Goal: Complete application form: Complete application form

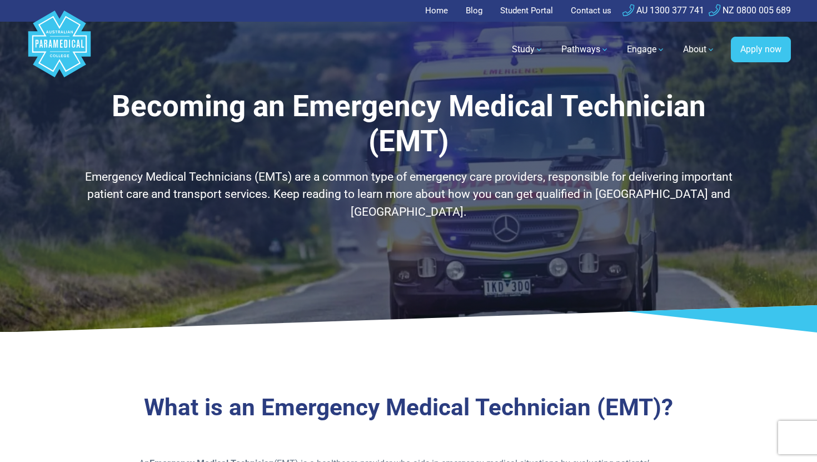
click at [435, 11] on link "Home" at bounding box center [439, 11] width 29 height 22
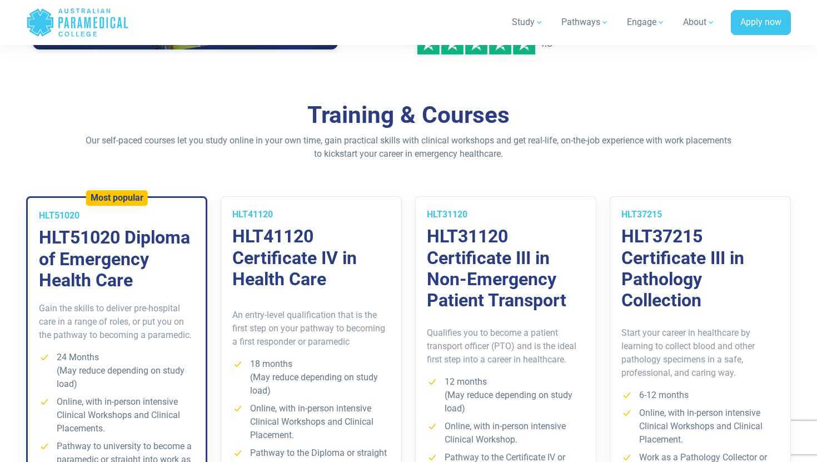
scroll to position [691, 0]
click at [335, 173] on div "Training & Courses Our self-paced courses let you study online in your own time…" at bounding box center [408, 344] width 778 height 485
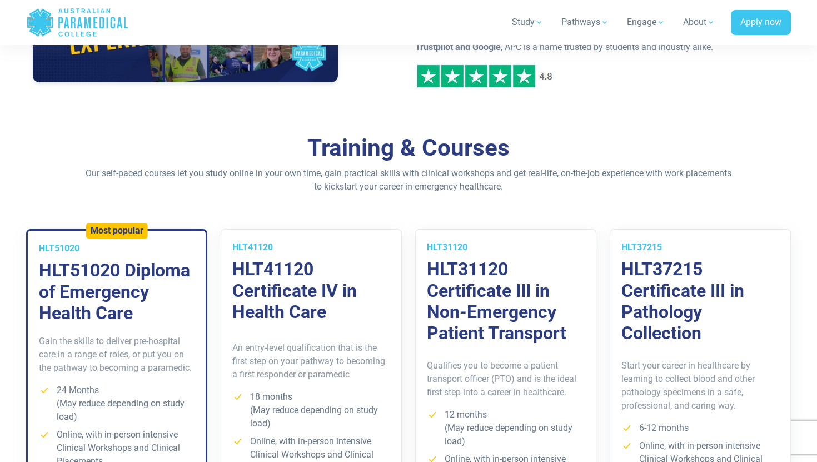
scroll to position [659, 0]
click at [335, 173] on p "Our self-paced courses let you study online in your own time, gain practical sk…" at bounding box center [408, 180] width 650 height 27
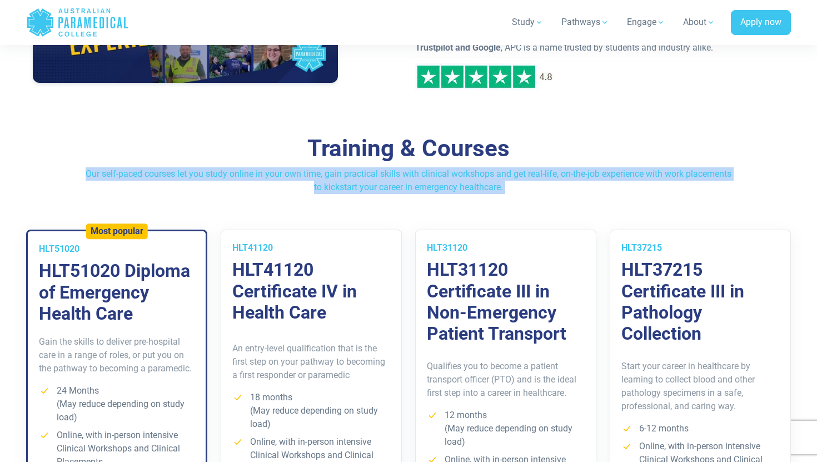
click at [335, 197] on div "Training & Courses Our self-paced courses let you study online in your own time…" at bounding box center [408, 377] width 778 height 485
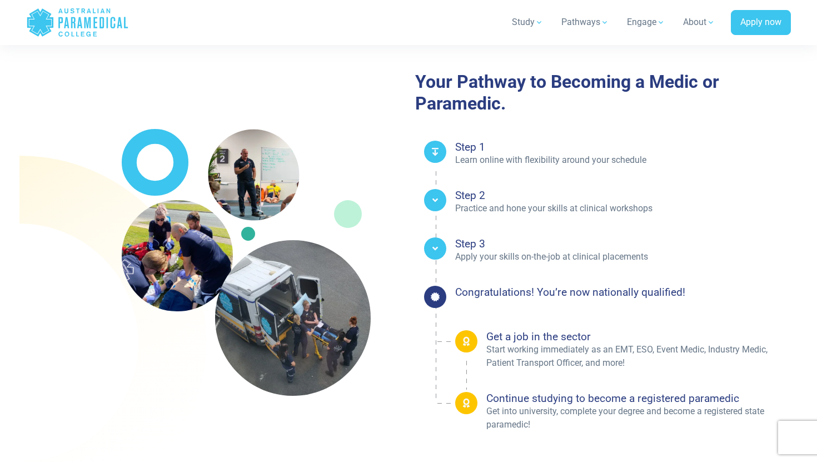
scroll to position [1694, 0]
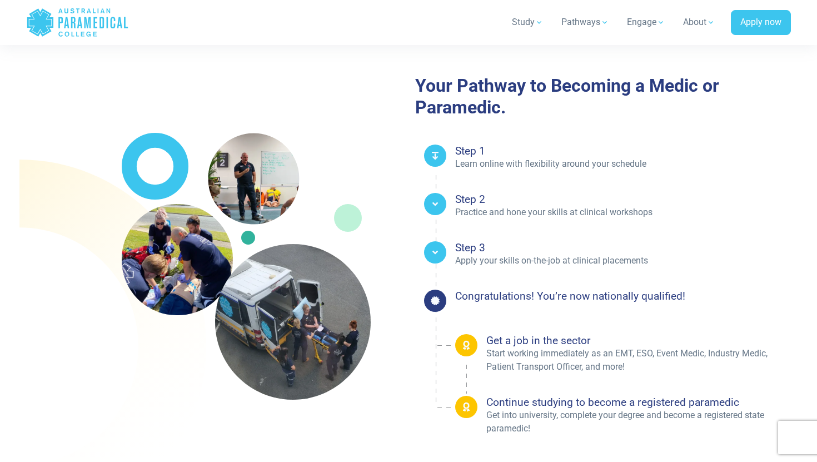
click at [430, 205] on div at bounding box center [435, 204] width 22 height 22
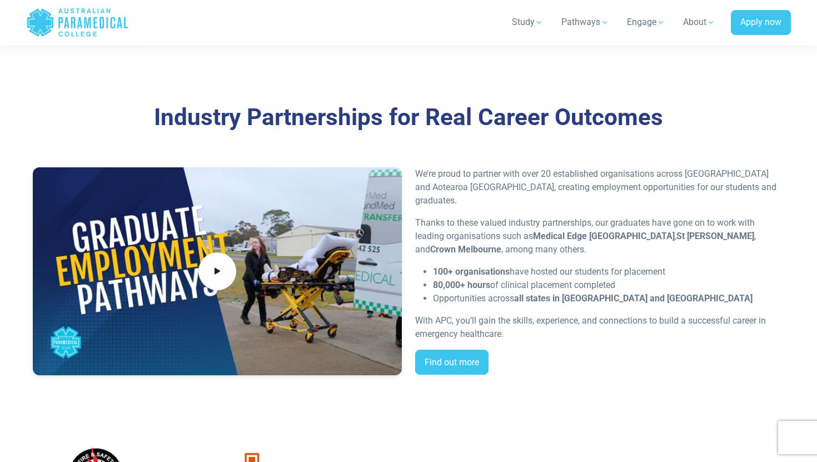
scroll to position [2122, 0]
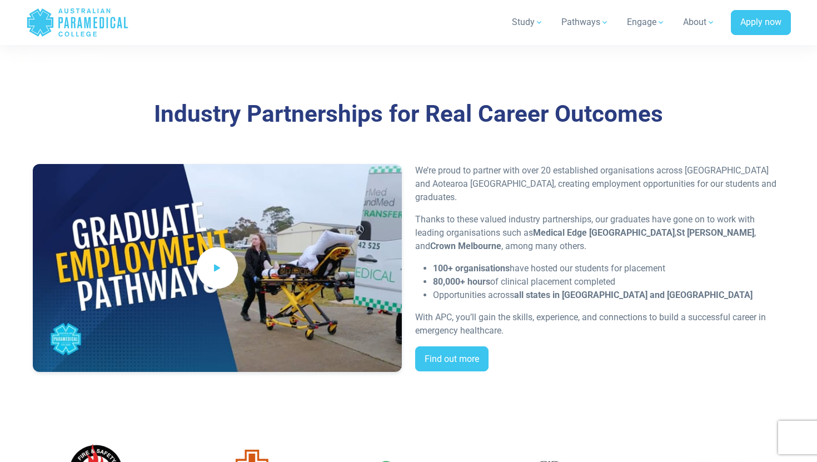
click at [217, 261] on icon at bounding box center [217, 268] width 12 height 18
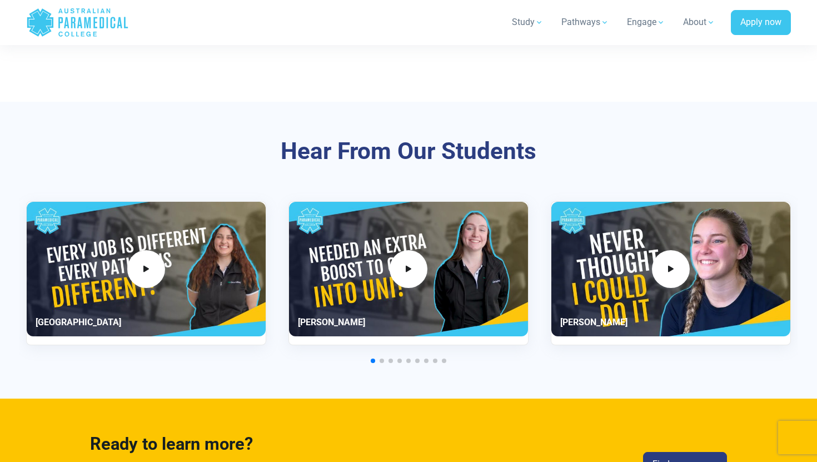
scroll to position [2581, 0]
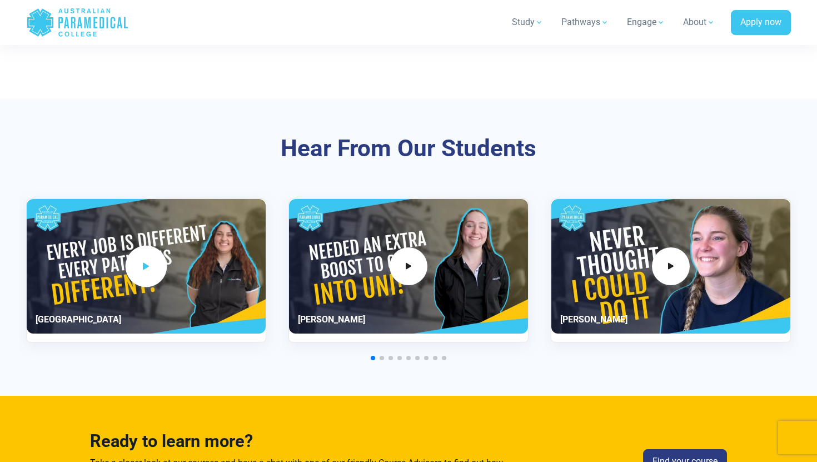
click at [147, 273] on span "1 / 11" at bounding box center [147, 267] width 42 height 42
click at [419, 253] on span "2 / 11" at bounding box center [409, 267] width 42 height 42
click at [396, 285] on div "2 / 11" at bounding box center [408, 266] width 239 height 135
click at [405, 276] on div "2 / 11" at bounding box center [408, 266] width 239 height 135
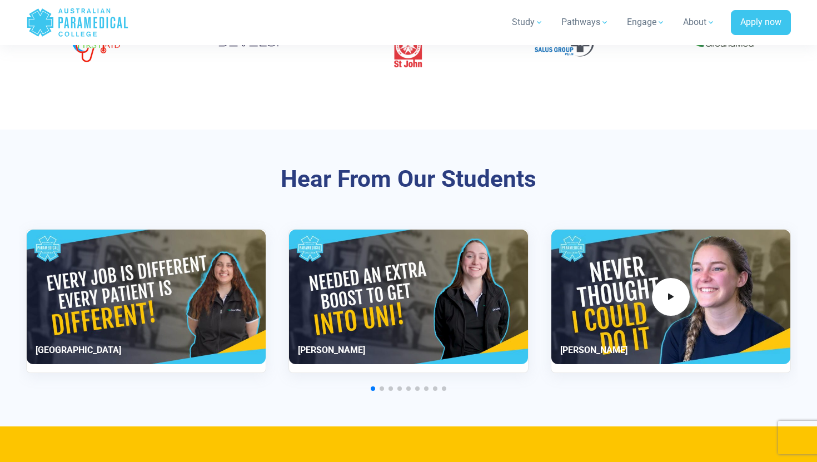
scroll to position [2515, 0]
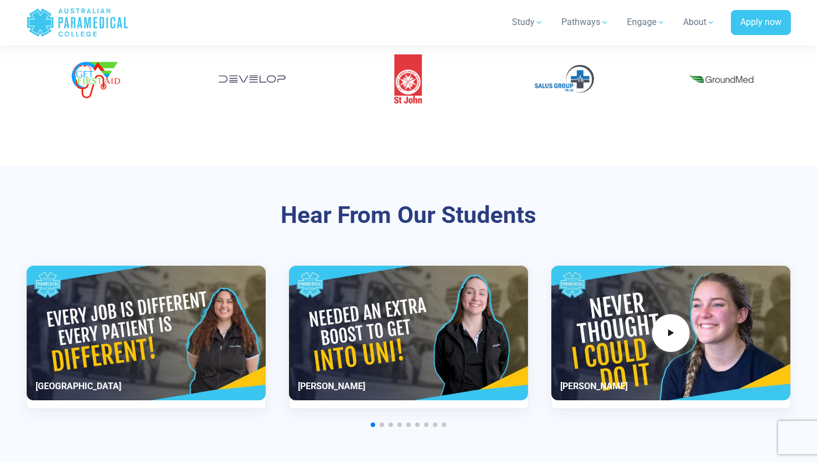
click at [400, 360] on div "2 / 11" at bounding box center [408, 333] width 239 height 135
click at [689, 293] on div "3 / 11" at bounding box center [670, 333] width 239 height 135
click at [673, 324] on icon "3 / 11" at bounding box center [671, 333] width 12 height 18
click at [471, 323] on div "2 / 11" at bounding box center [408, 333] width 239 height 135
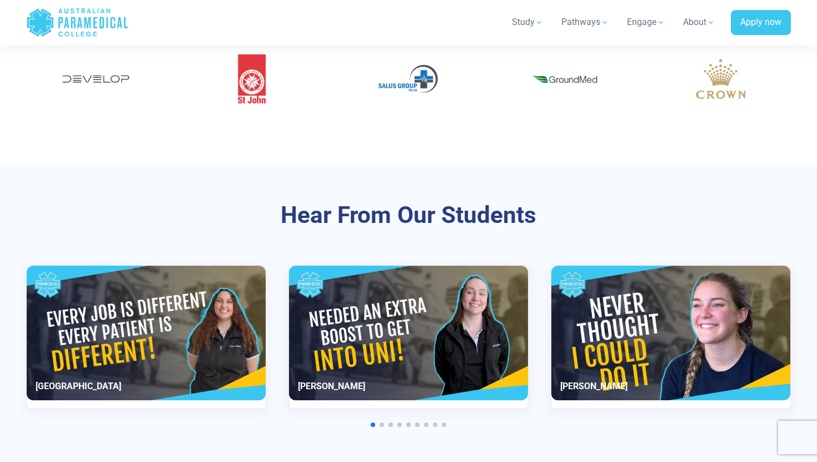
click at [449, 347] on div "2 / 11" at bounding box center [408, 333] width 239 height 135
click at [414, 367] on div "2 / 11" at bounding box center [408, 333] width 239 height 135
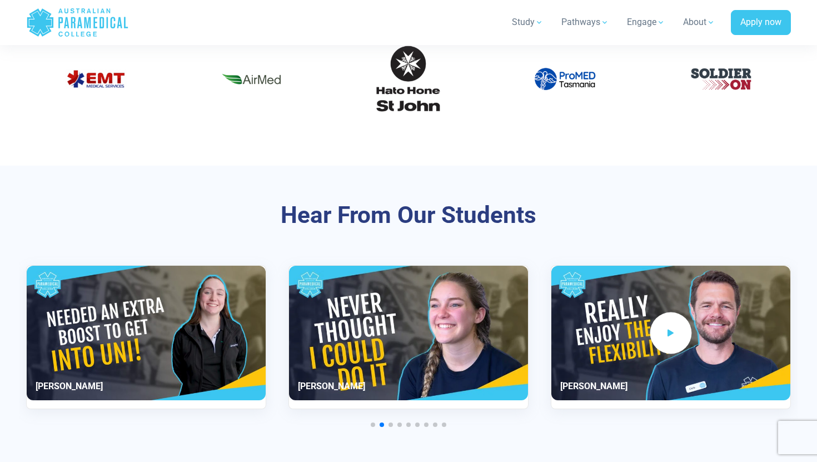
click at [678, 326] on span "4 / 11" at bounding box center [671, 333] width 42 height 42
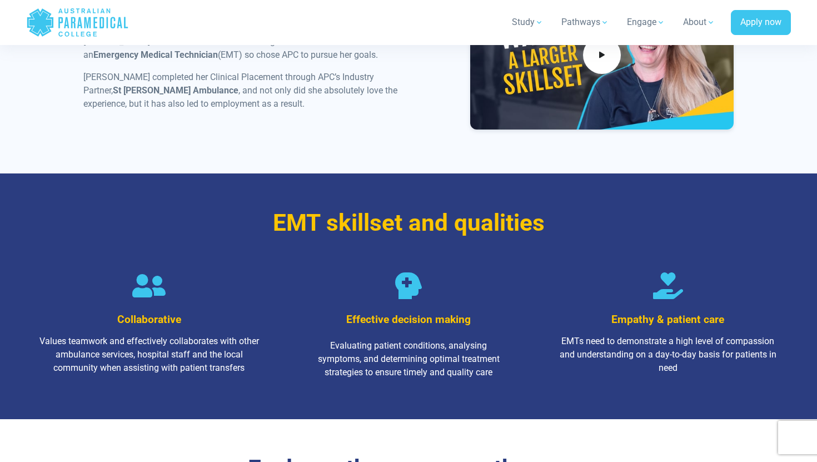
scroll to position [1218, 0]
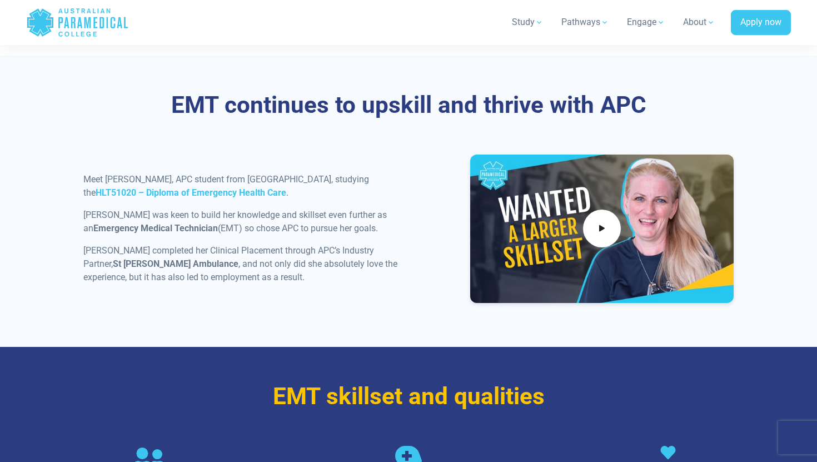
click at [576, 219] on div at bounding box center [601, 229] width 263 height 148
click at [591, 213] on span at bounding box center [602, 229] width 42 height 42
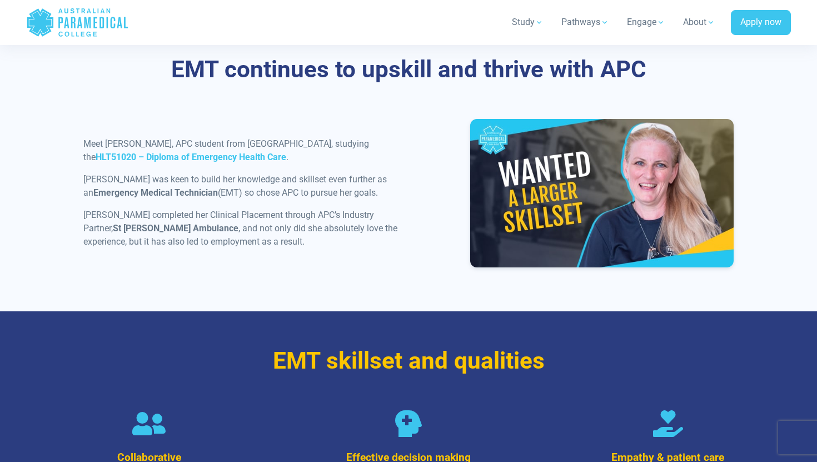
scroll to position [1239, 0]
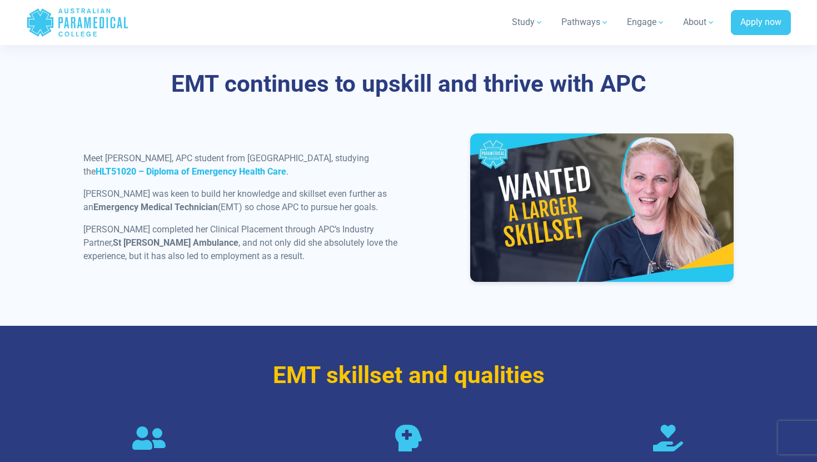
click at [286, 166] on strong "HLT51020 – Diploma of Emergency Health Care" at bounding box center [191, 171] width 191 height 11
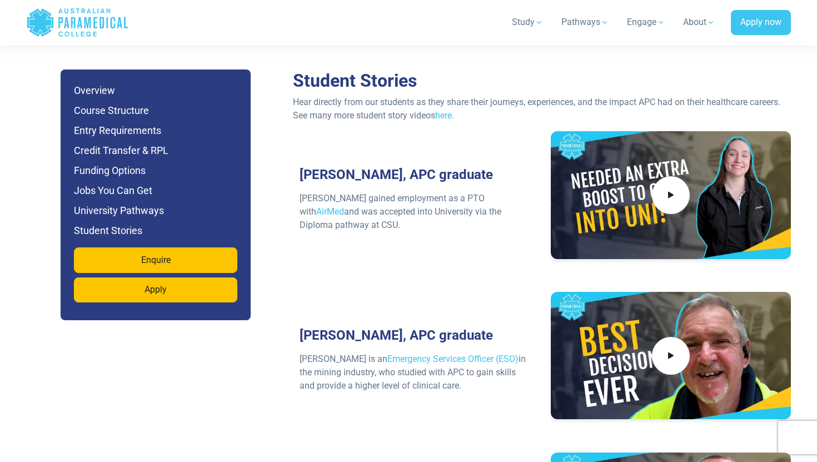
scroll to position [4791, 0]
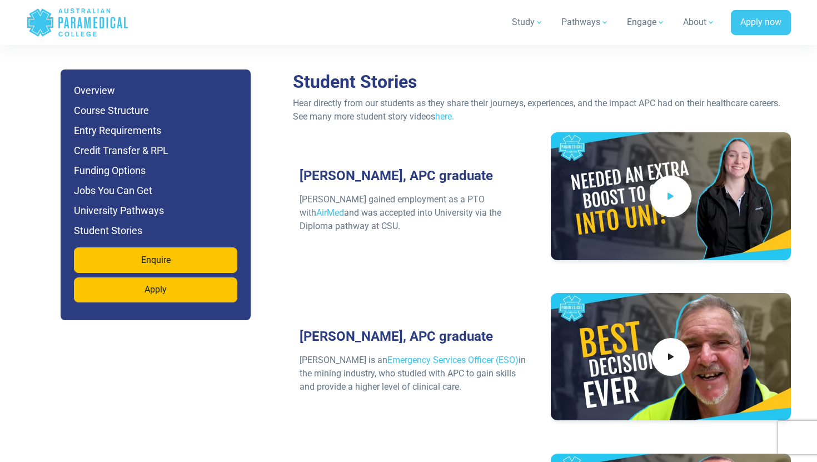
click at [670, 187] on icon at bounding box center [671, 196] width 12 height 18
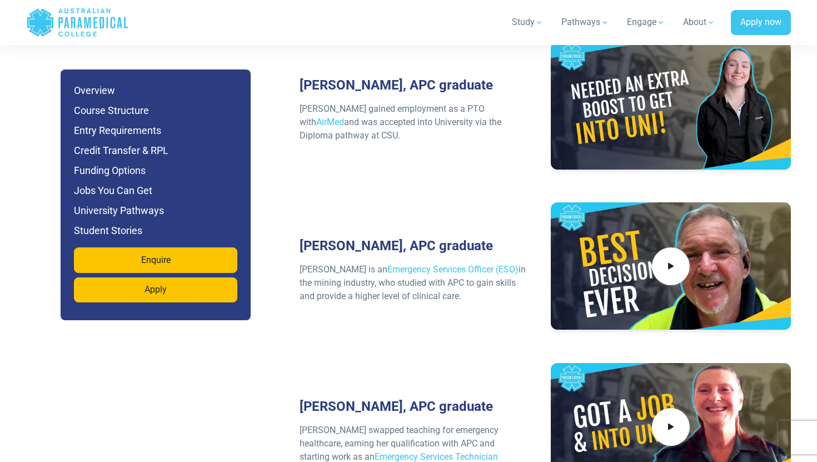
scroll to position [4886, 0]
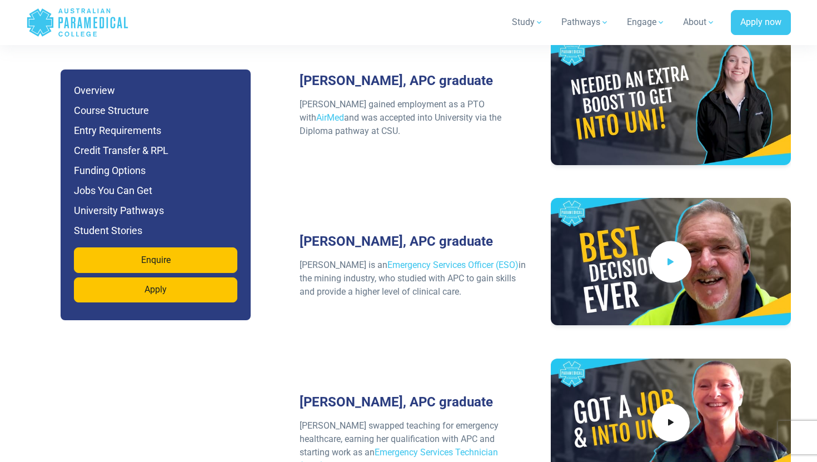
click at [661, 241] on span at bounding box center [671, 262] width 42 height 42
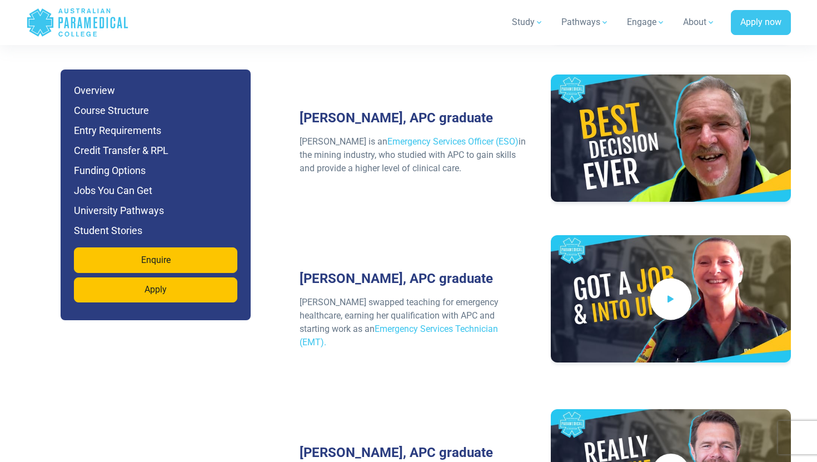
scroll to position [5005, 0]
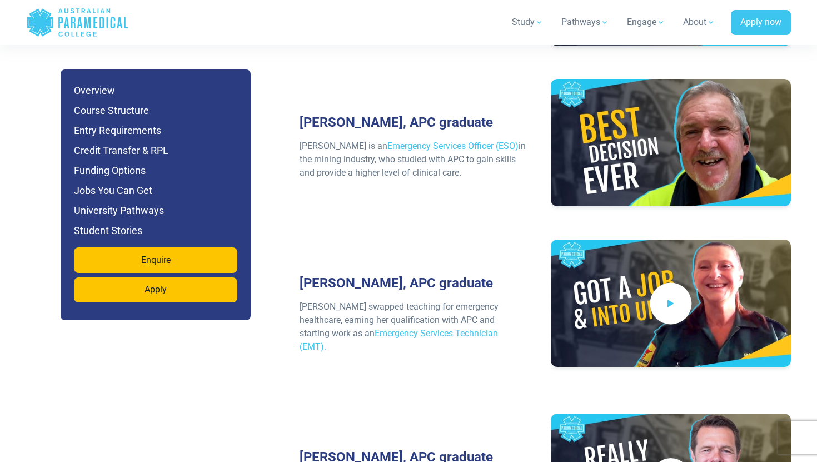
click at [659, 282] on span at bounding box center [671, 303] width 42 height 42
click at [130, 171] on h6 "Funding Options" at bounding box center [155, 171] width 163 height 16
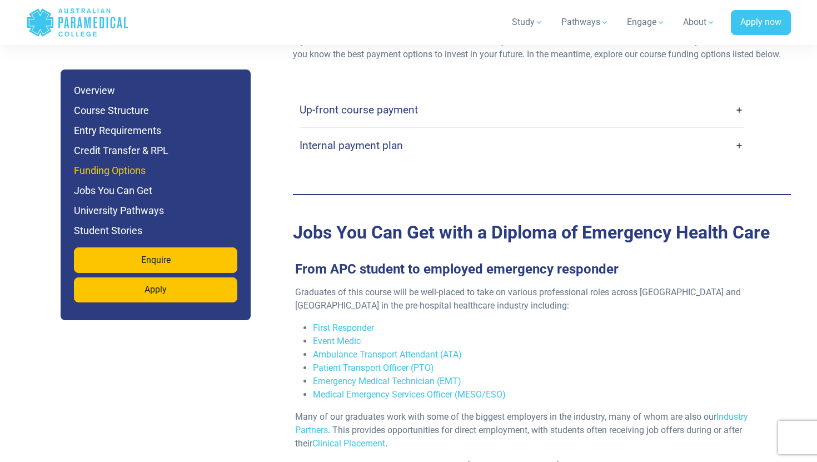
scroll to position [3426, 0]
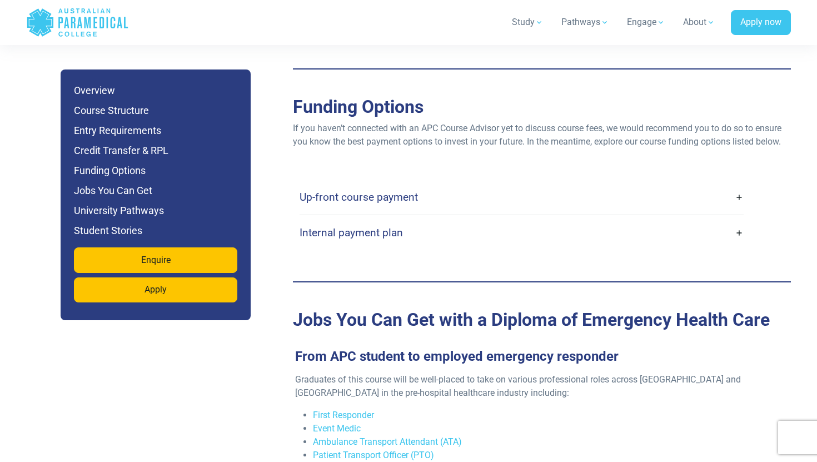
click at [358, 220] on link "Internal payment plan" at bounding box center [522, 233] width 444 height 26
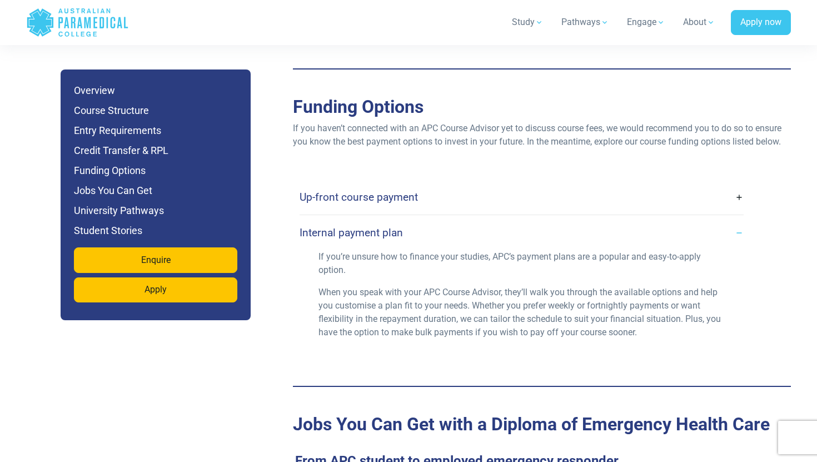
click at [95, 24] on icon ".logo-horizontal-c1{fill:#3CC5EE;} .logo-horizontal-c3{fill:#3CC5EE;} .logo-hor…" at bounding box center [77, 22] width 103 height 36
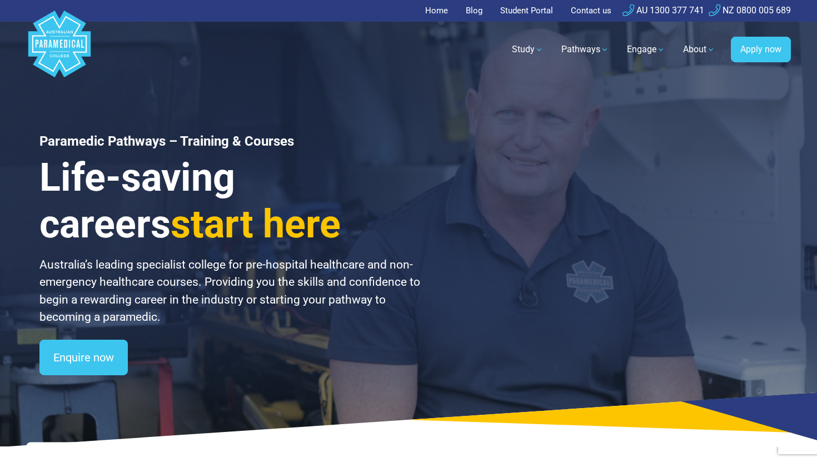
click at [437, 16] on link "Home" at bounding box center [439, 11] width 29 height 22
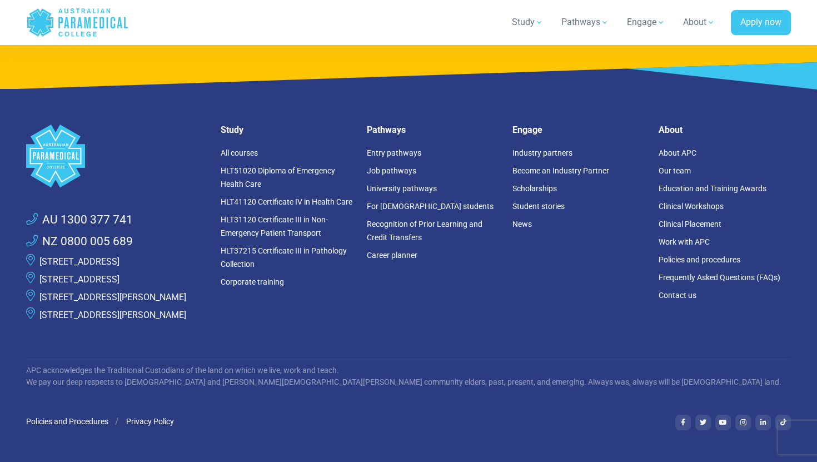
scroll to position [3013, 0]
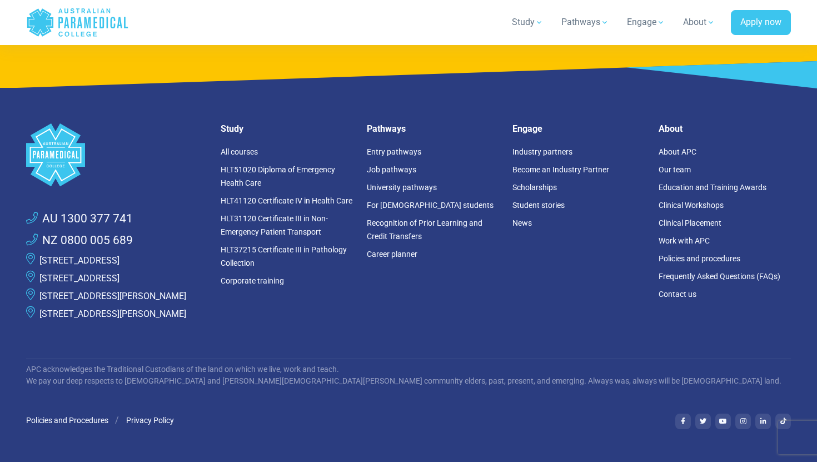
click at [114, 283] on link "[STREET_ADDRESS]" at bounding box center [79, 278] width 80 height 11
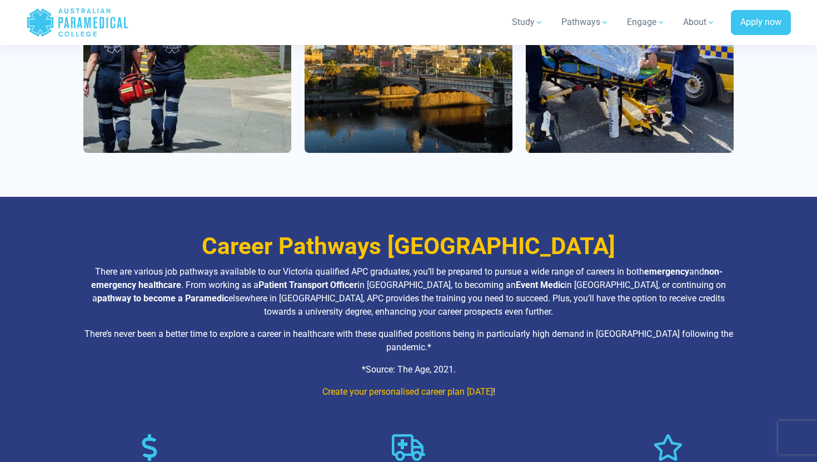
scroll to position [1305, 0]
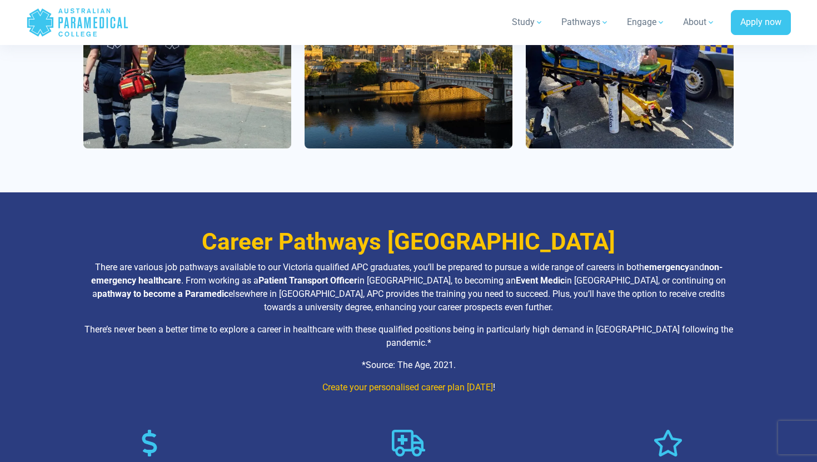
click at [436, 382] on link "Create your personalised career plan today" at bounding box center [407, 387] width 171 height 11
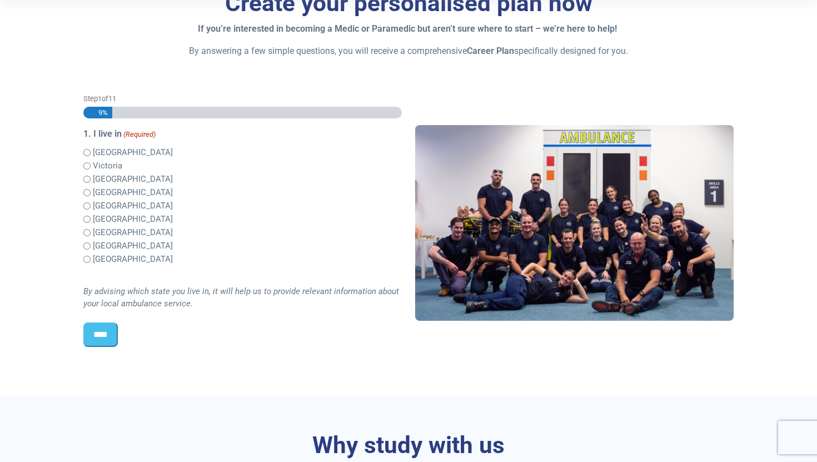
scroll to position [258, 0]
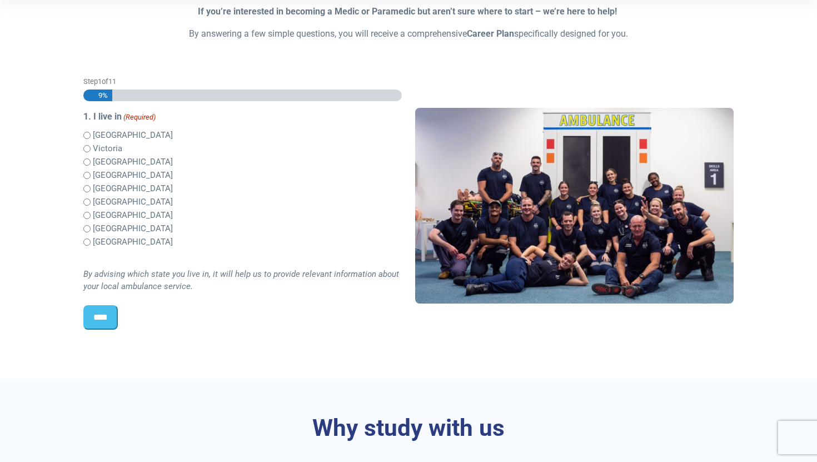
click at [105, 150] on label "Victoria" at bounding box center [107, 148] width 29 height 13
click at [98, 328] on input "****" at bounding box center [100, 317] width 34 height 24
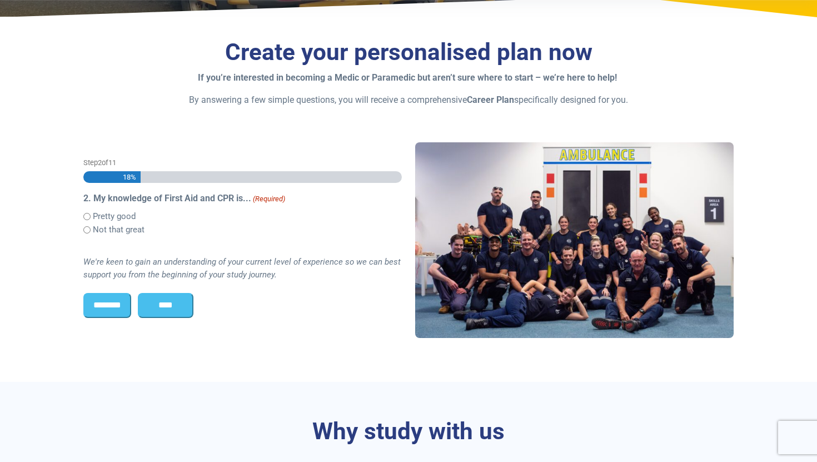
scroll to position [191, 0]
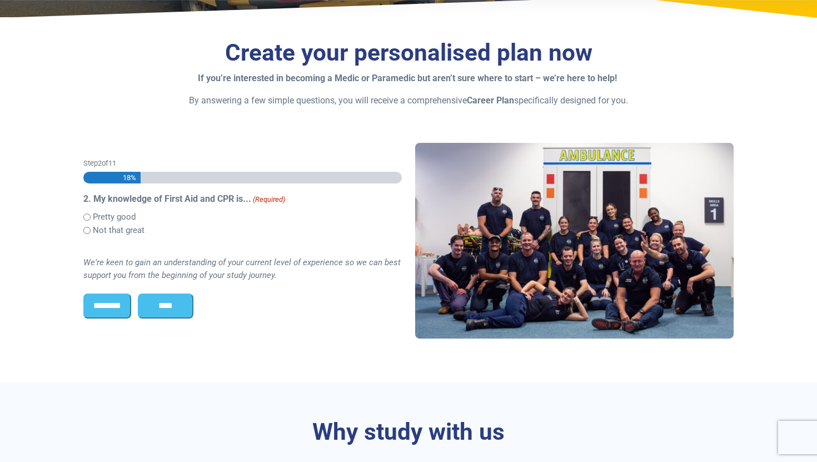
click at [88, 235] on div "Not that great" at bounding box center [242, 229] width 318 height 13
click at [155, 303] on input "****" at bounding box center [166, 305] width 56 height 24
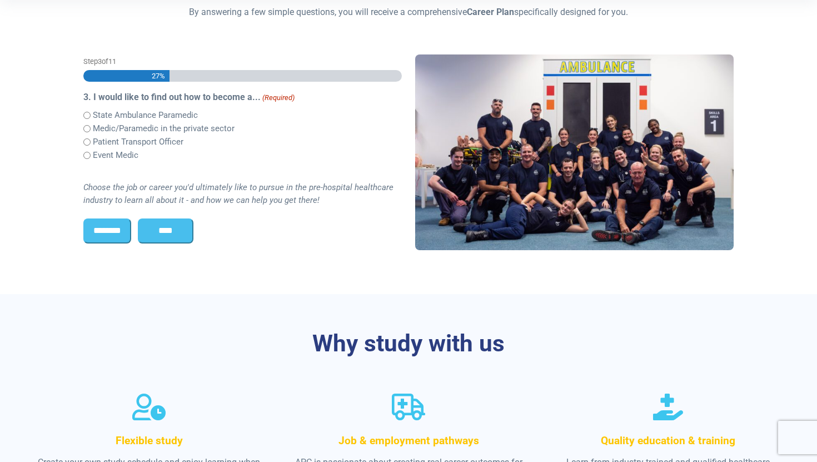
click at [128, 116] on label "State Ambulance Paramedic" at bounding box center [145, 115] width 105 height 13
click at [128, 125] on label "Medic/Paramedic in the private sector" at bounding box center [164, 128] width 142 height 13
click at [151, 117] on label "State Ambulance Paramedic" at bounding box center [145, 115] width 105 height 13
click at [167, 132] on label "Medic/Paramedic in the private sector" at bounding box center [164, 128] width 142 height 13
click at [167, 227] on input "****" at bounding box center [166, 230] width 56 height 24
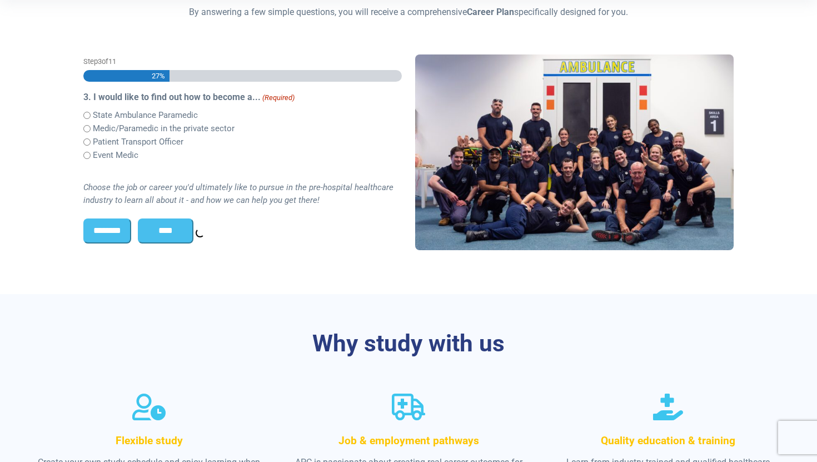
scroll to position [286, 0]
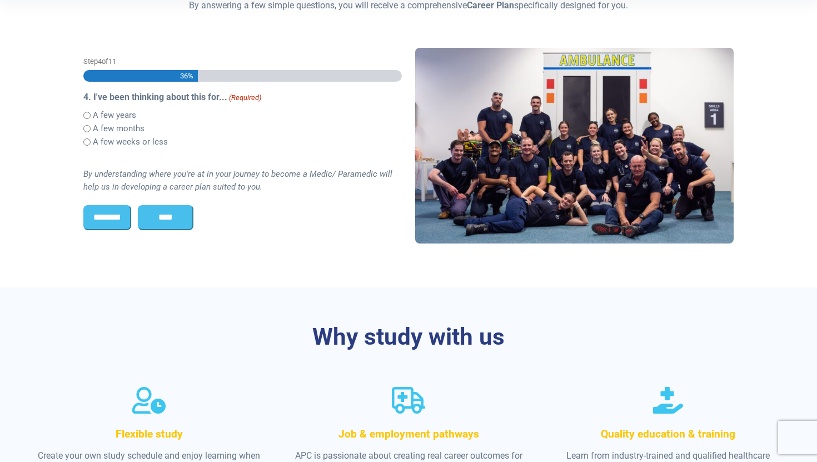
click at [103, 116] on label "A few years" at bounding box center [114, 115] width 43 height 13
click at [168, 216] on input "****" at bounding box center [166, 217] width 56 height 24
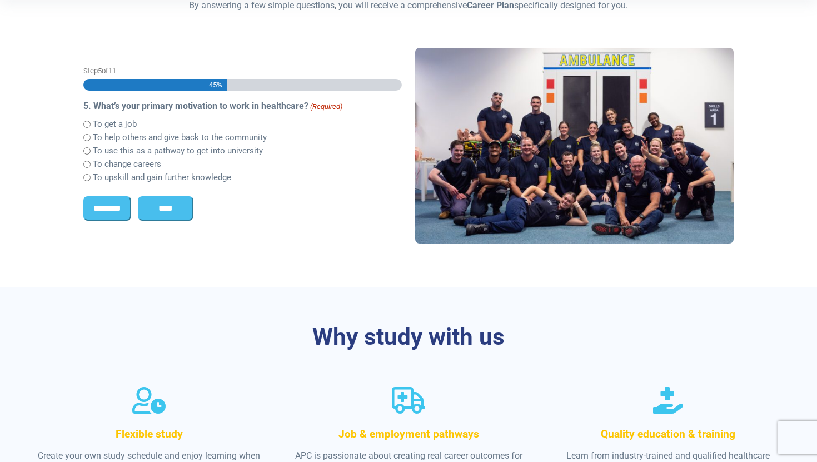
scroll to position [295, 0]
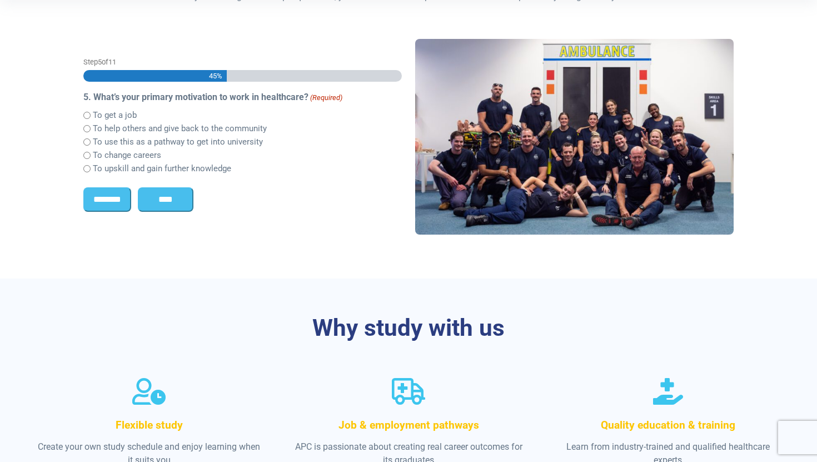
click at [125, 112] on label "To get a job" at bounding box center [115, 115] width 44 height 13
click at [165, 197] on input "****" at bounding box center [166, 199] width 56 height 24
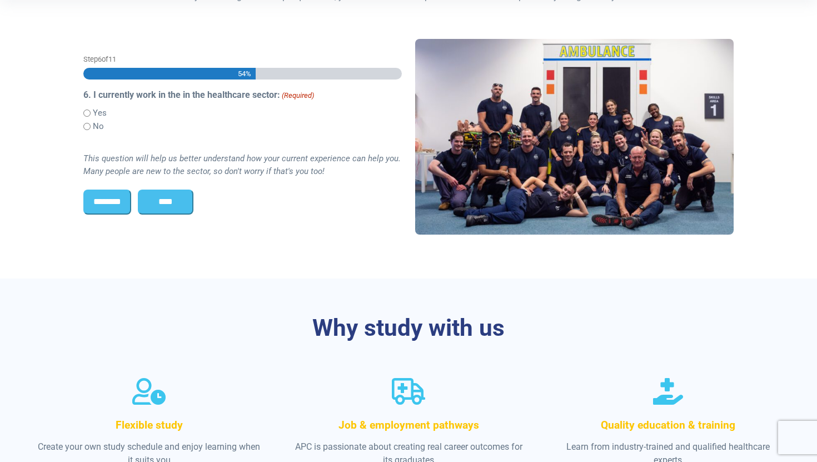
scroll to position [293, 0]
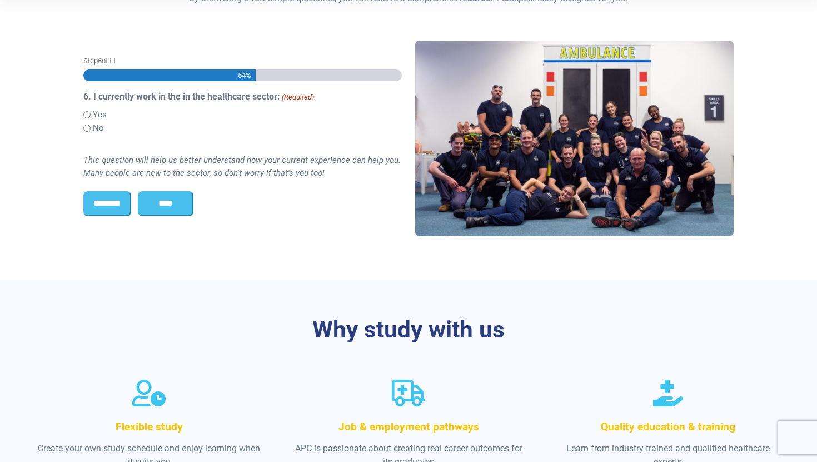
click at [95, 129] on label "No" at bounding box center [98, 128] width 11 height 13
click at [169, 200] on input "****" at bounding box center [166, 203] width 56 height 24
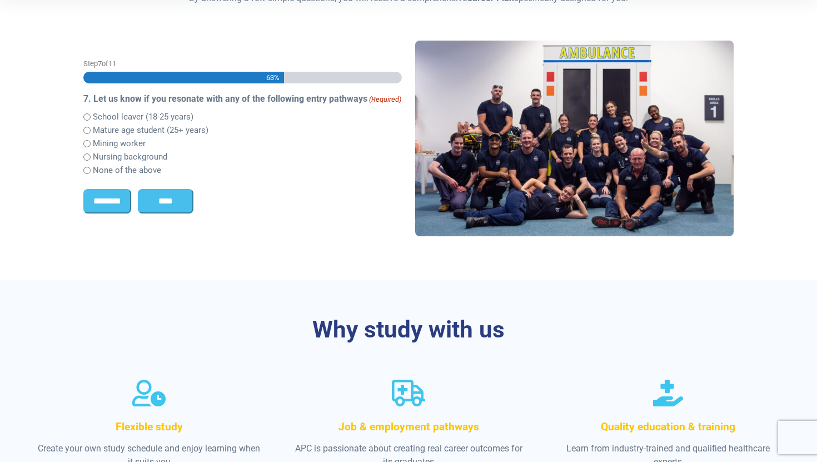
scroll to position [0, 0]
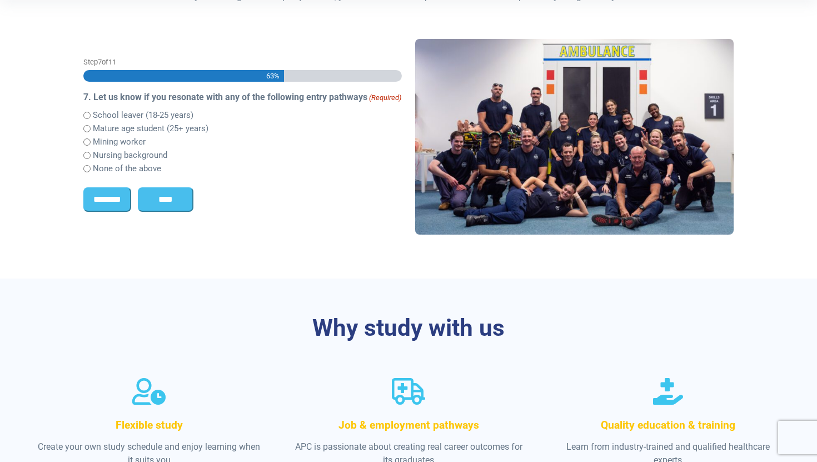
click at [143, 131] on label "Mature age student (25+ years)" at bounding box center [151, 128] width 116 height 13
click at [148, 169] on label "None of the above" at bounding box center [127, 168] width 68 height 13
click at [163, 202] on input "****" at bounding box center [166, 199] width 56 height 24
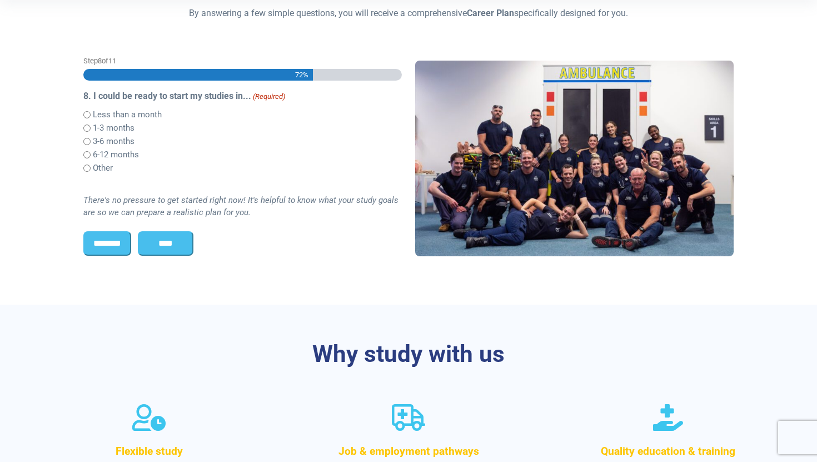
click at [132, 116] on label "Less than a month" at bounding box center [127, 114] width 69 height 13
click at [163, 244] on input "****" at bounding box center [166, 243] width 56 height 24
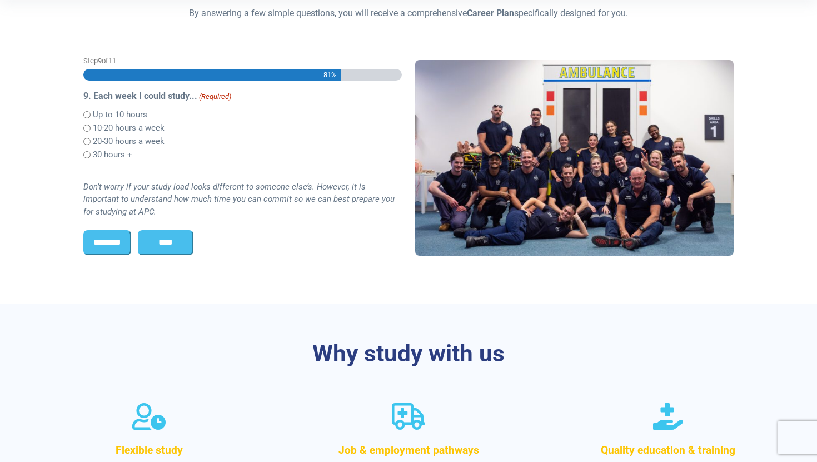
click at [122, 144] on label "20-30 hours a week" at bounding box center [129, 141] width 72 height 13
click at [174, 244] on input "****" at bounding box center [166, 242] width 56 height 24
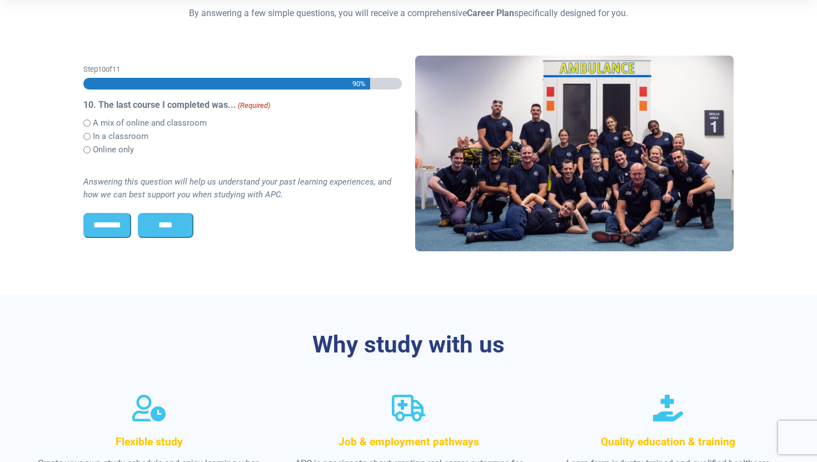
scroll to position [286, 0]
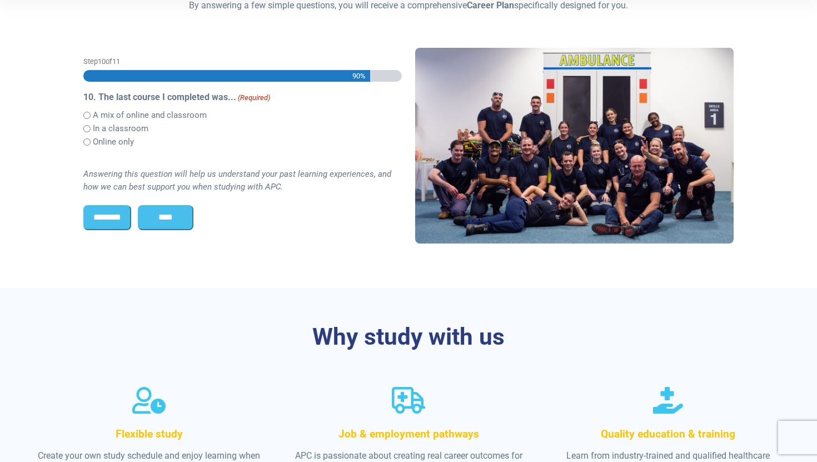
click at [133, 117] on label "A mix of online and classroom" at bounding box center [150, 115] width 114 height 13
click at [171, 222] on input "****" at bounding box center [166, 217] width 56 height 24
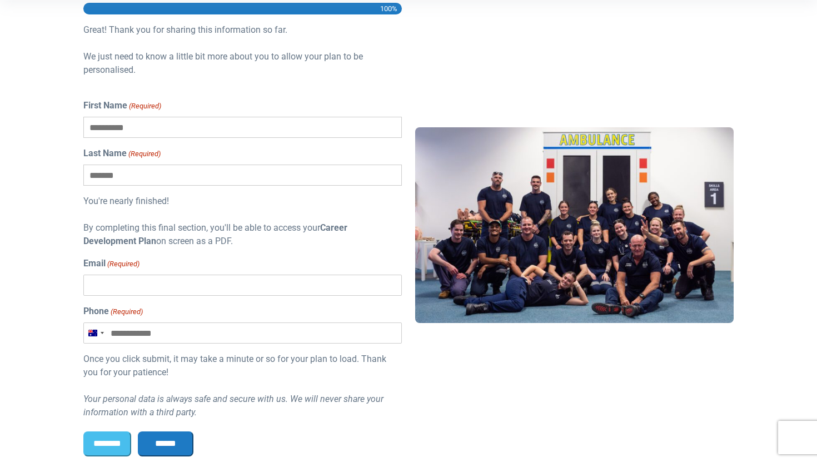
scroll to position [346, 0]
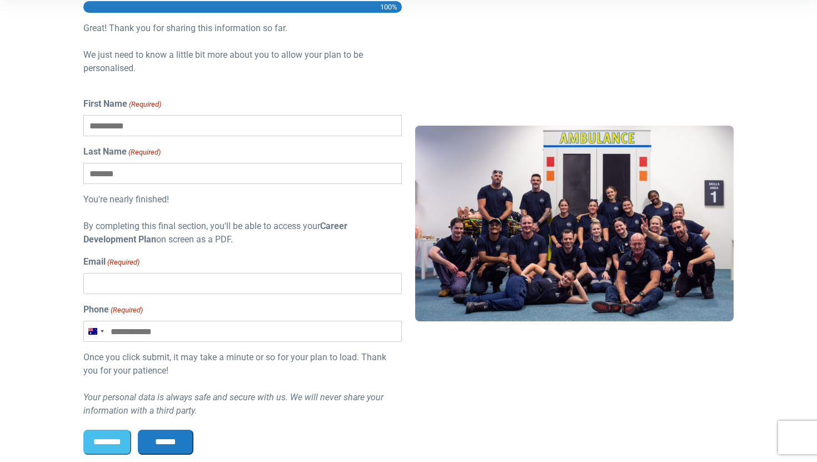
click at [172, 127] on input "First Name (Required)" at bounding box center [242, 125] width 318 height 21
type input "**********"
click at [195, 340] on input "Phone (Required)" at bounding box center [242, 331] width 318 height 21
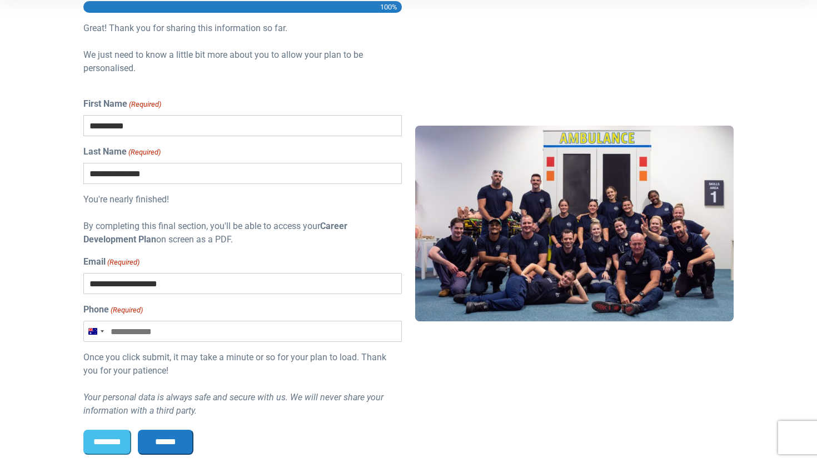
type input "**********"
click at [198, 356] on div "Once you click submit, it may take a minute or so for your plan to load. Thank …" at bounding box center [242, 384] width 318 height 67
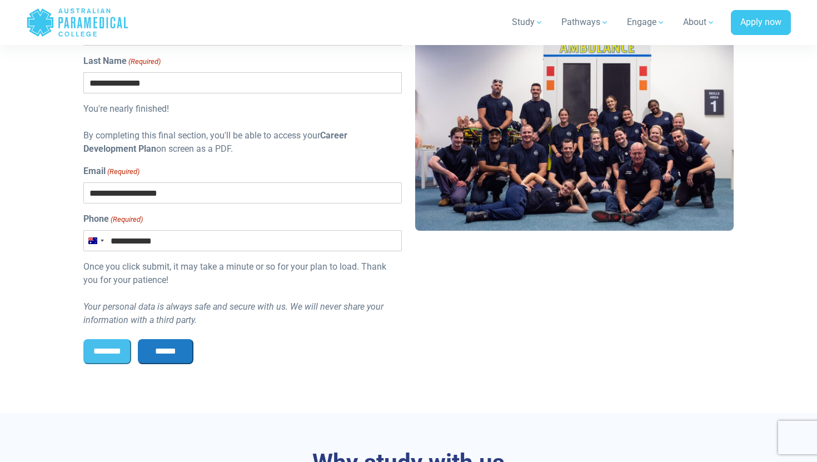
scroll to position [468, 0]
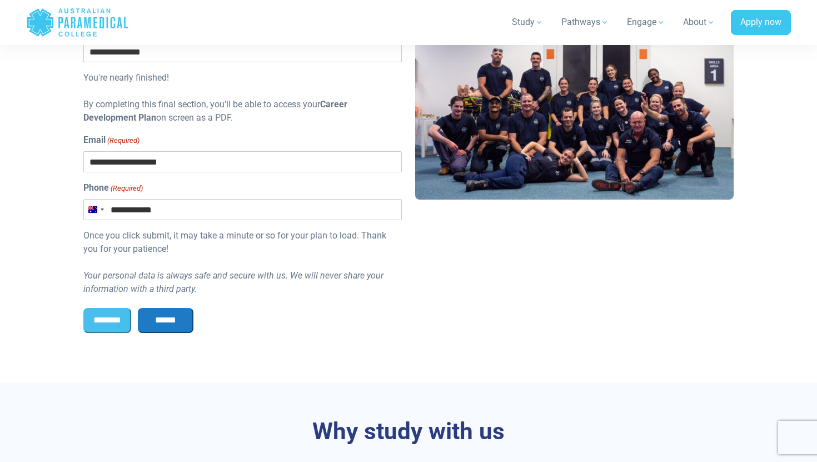
click at [179, 322] on input "******" at bounding box center [166, 320] width 56 height 24
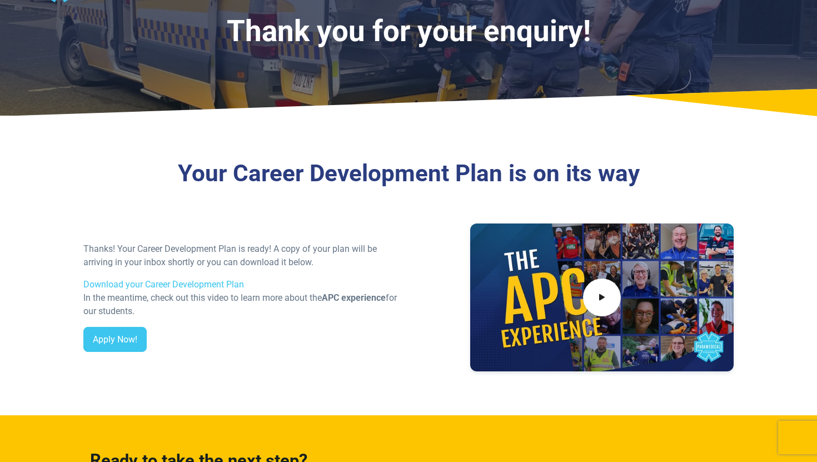
scroll to position [81, 0]
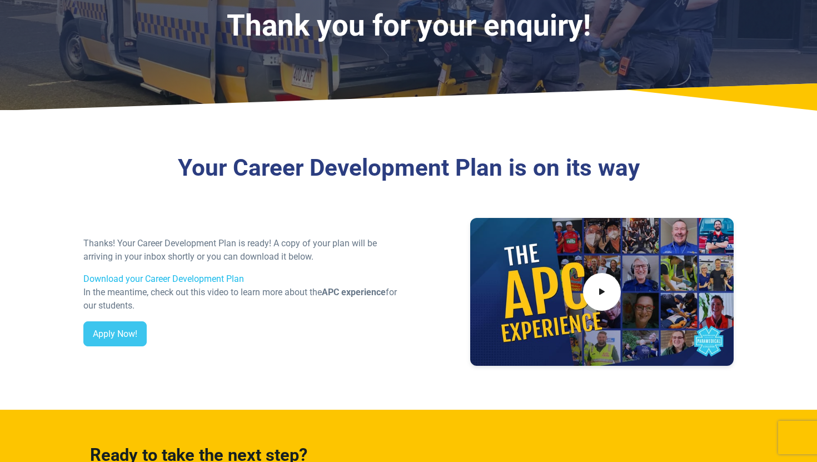
click at [176, 279] on link "Download your Career Development Plan" at bounding box center [163, 278] width 161 height 11
